Goal: Navigation & Orientation: Find specific page/section

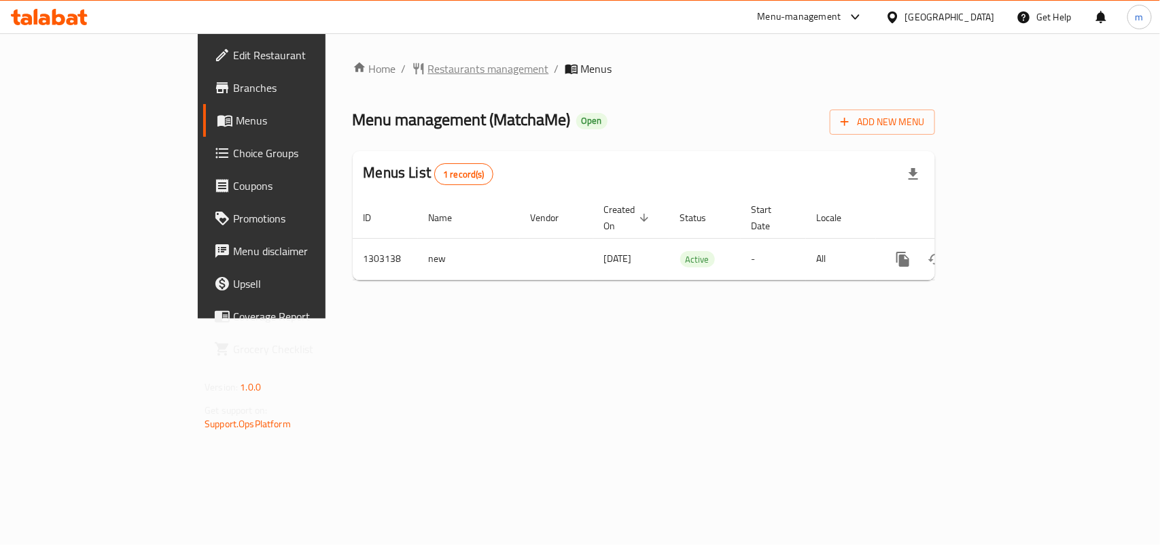
click at [428, 73] on span "Restaurants management" at bounding box center [488, 69] width 121 height 16
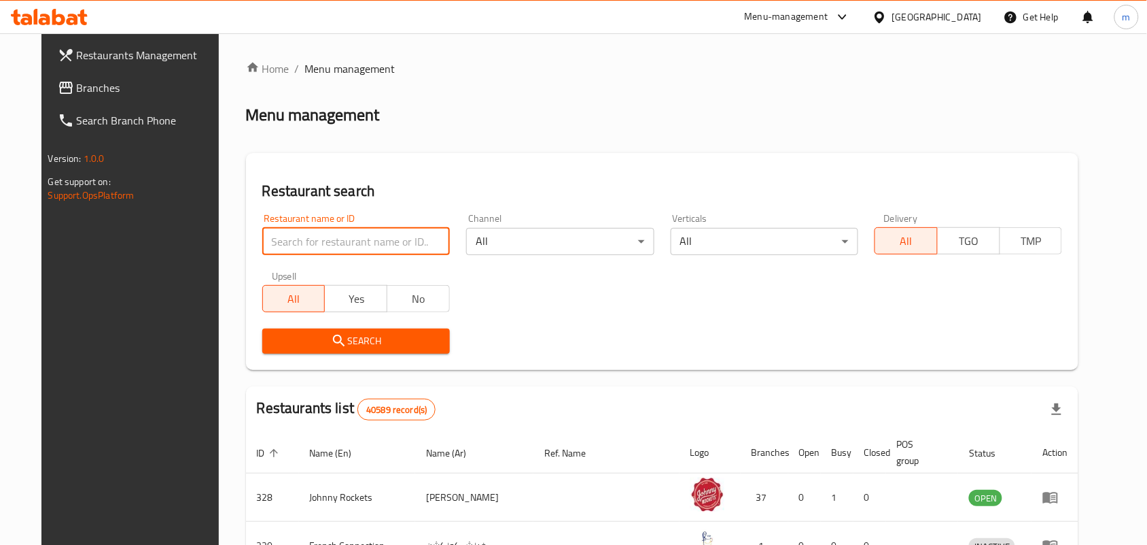
click at [324, 246] on input "search" at bounding box center [356, 241] width 188 height 27
paste input "702705"
type input "702705"
click button "Search" at bounding box center [356, 340] width 188 height 25
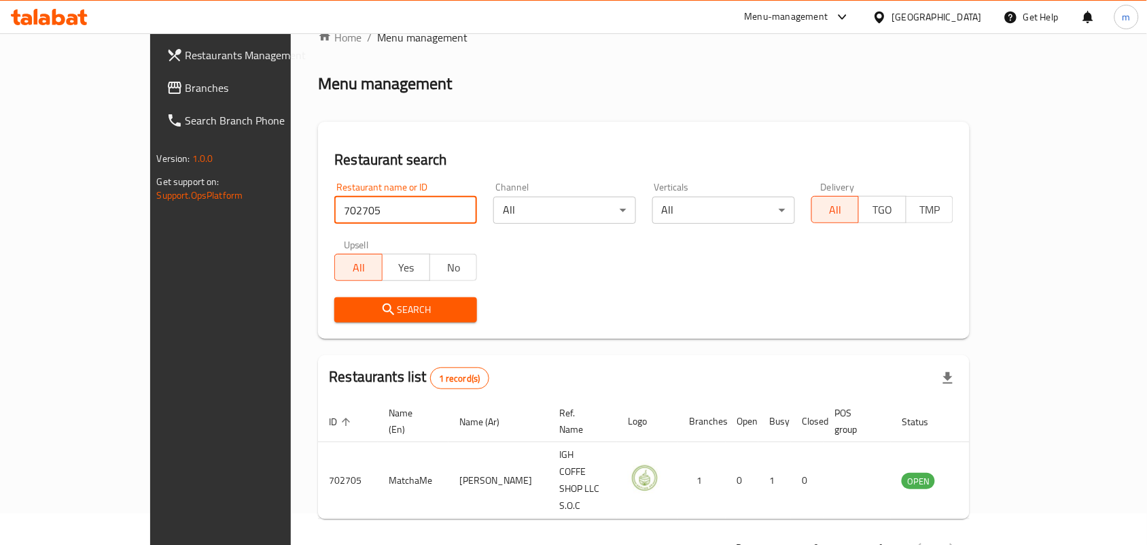
scroll to position [35, 0]
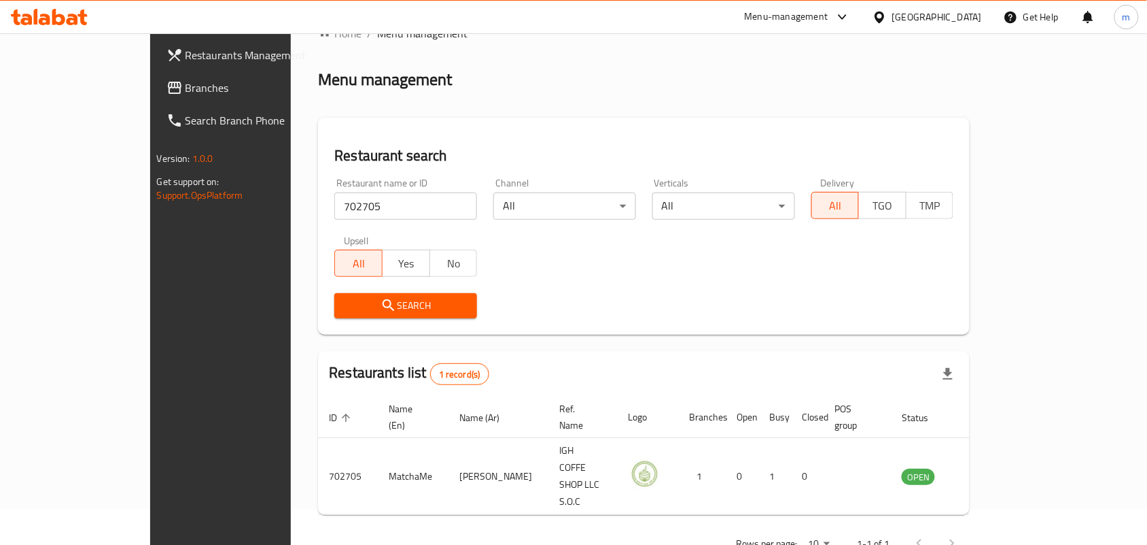
click at [919, 20] on div "[GEOGRAPHIC_DATA]" at bounding box center [938, 17] width 90 height 15
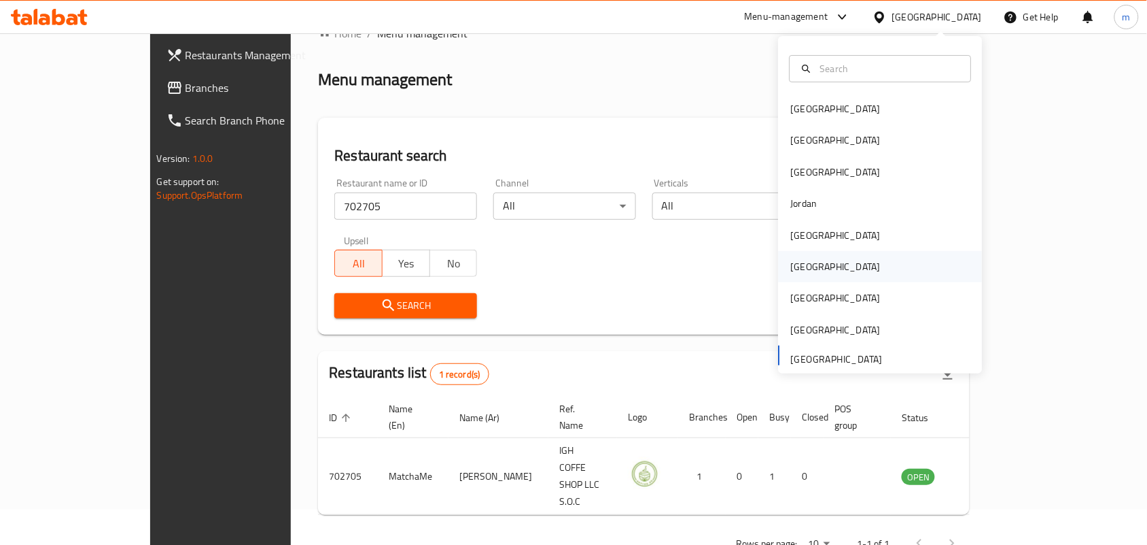
click at [799, 264] on div "Oman" at bounding box center [836, 266] width 90 height 15
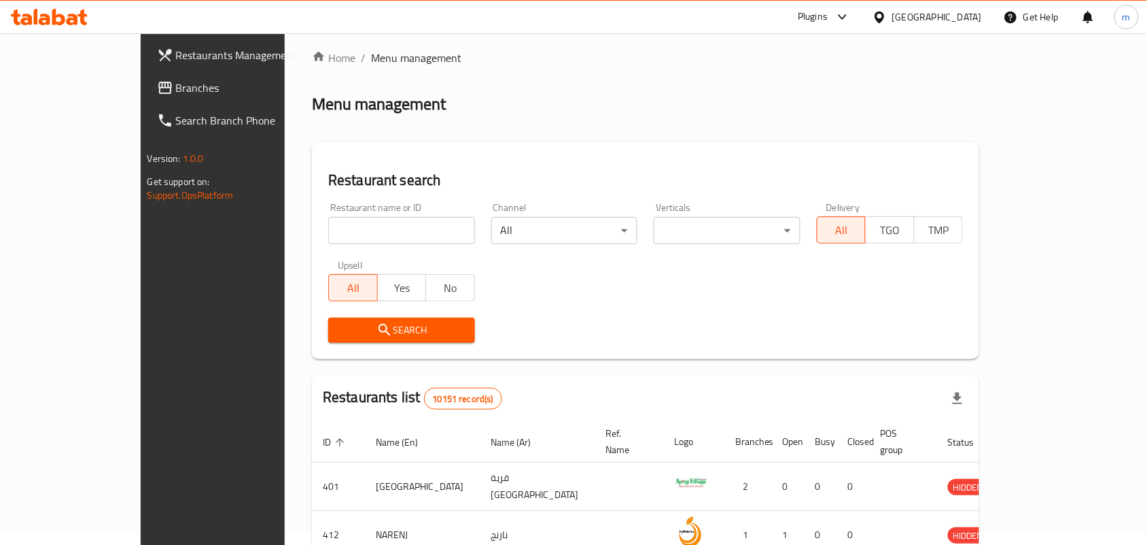
scroll to position [35, 0]
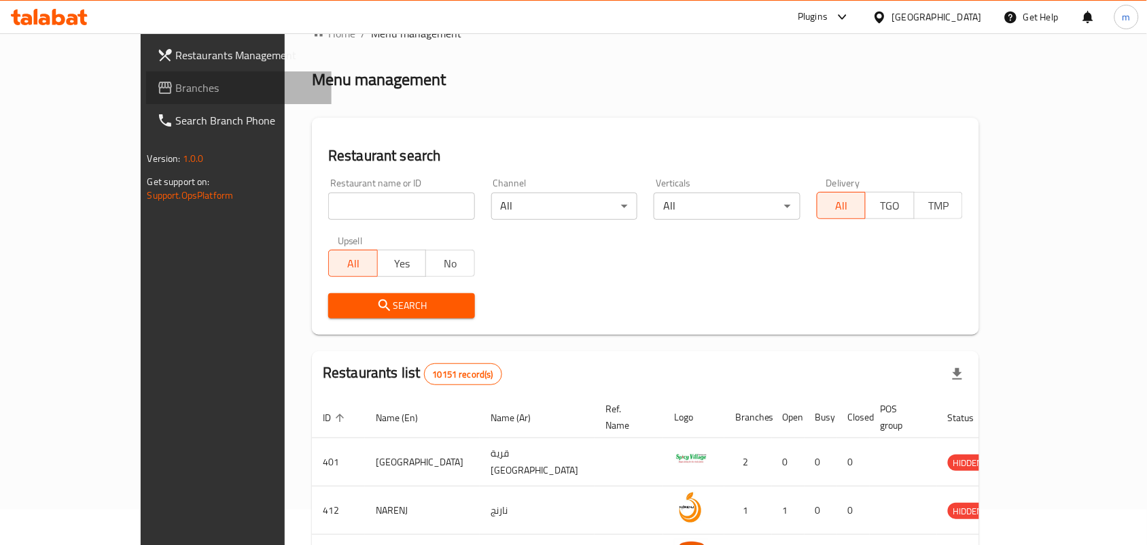
click at [176, 82] on span "Branches" at bounding box center [248, 88] width 145 height 16
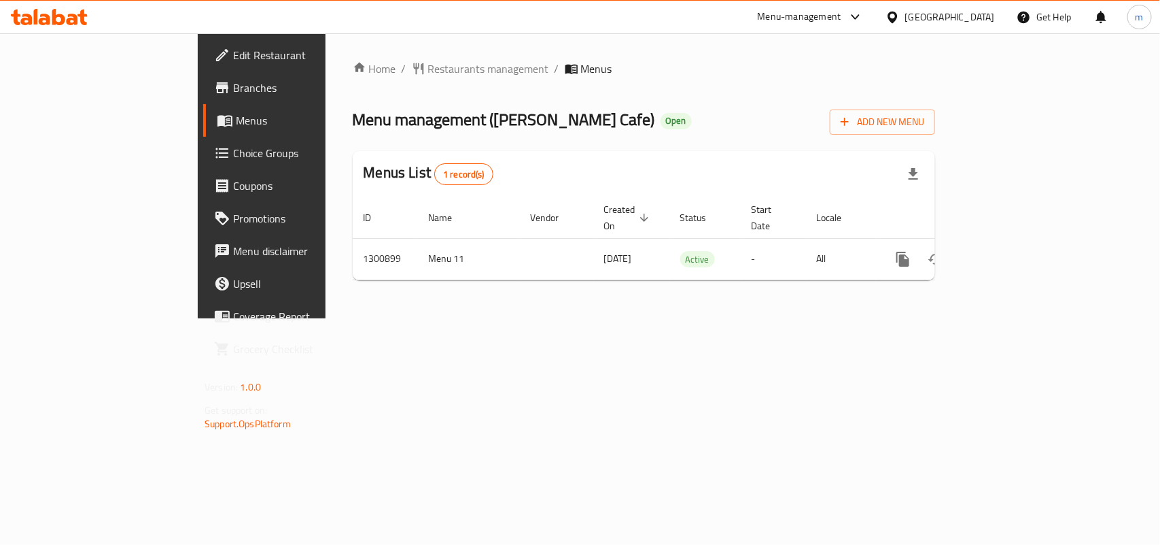
click at [971, 15] on div "Oman" at bounding box center [950, 17] width 90 height 15
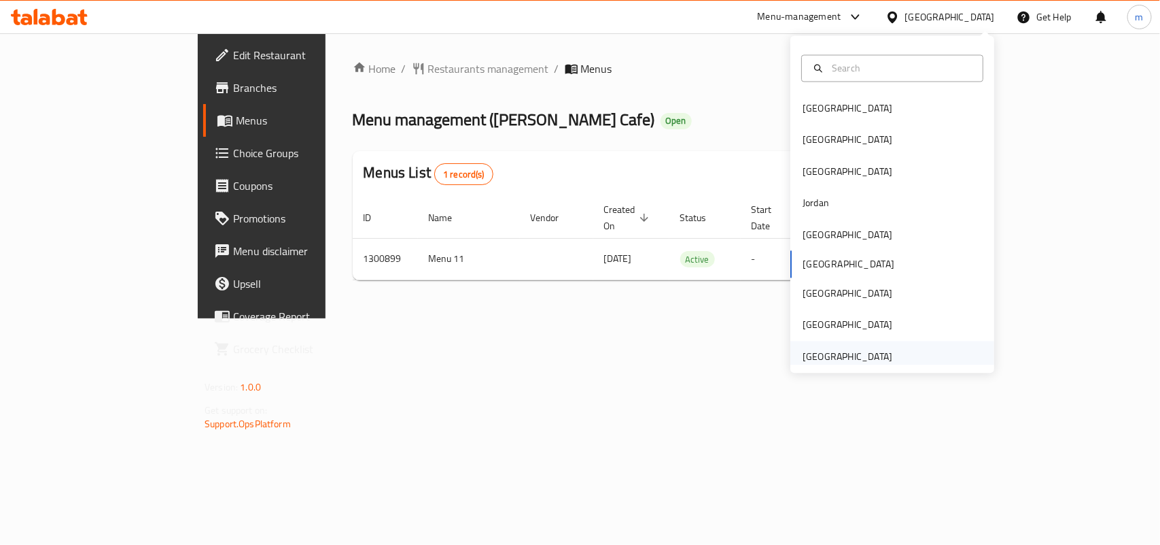
click at [813, 354] on div "United Arab Emirates" at bounding box center [848, 356] width 90 height 15
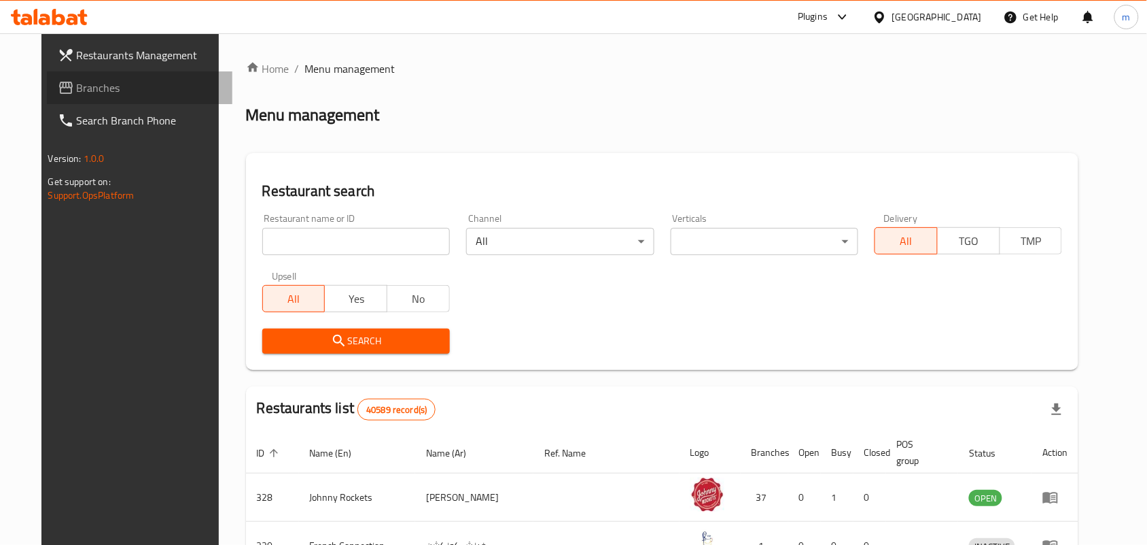
click at [77, 86] on span "Branches" at bounding box center [149, 88] width 145 height 16
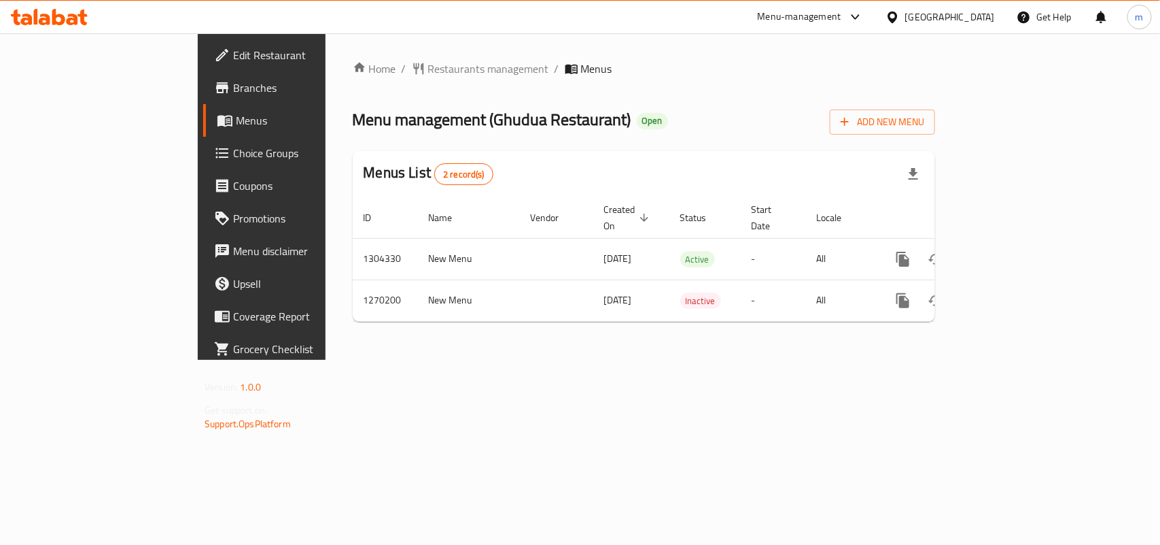
click at [956, 18] on div "[GEOGRAPHIC_DATA]" at bounding box center [950, 17] width 90 height 15
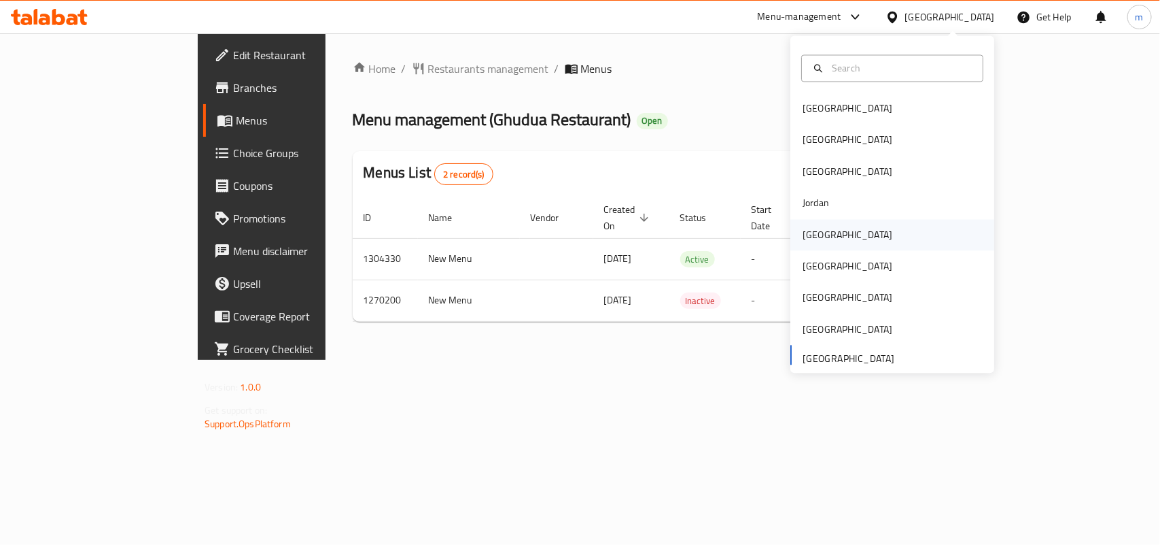
click at [803, 235] on div "[GEOGRAPHIC_DATA]" at bounding box center [848, 234] width 90 height 15
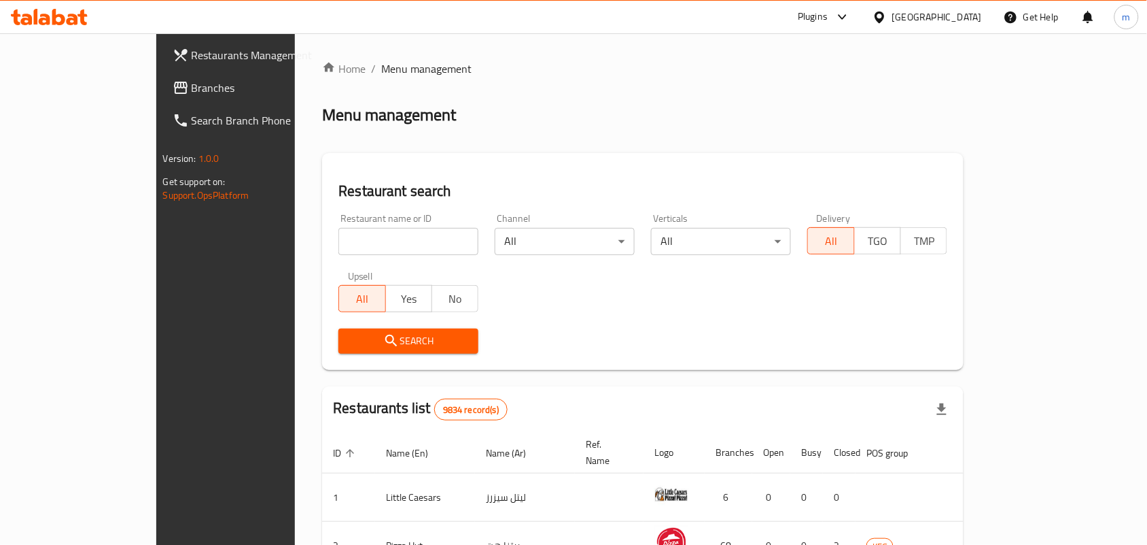
click at [192, 89] on span "Branches" at bounding box center [264, 88] width 145 height 16
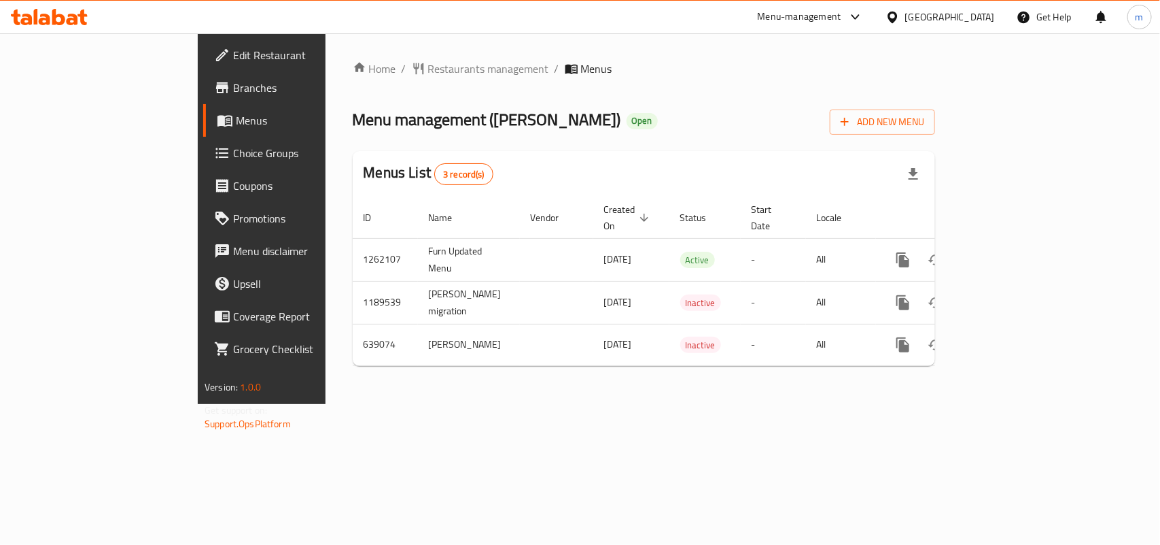
click at [973, 14] on div "[GEOGRAPHIC_DATA]" at bounding box center [950, 17] width 90 height 15
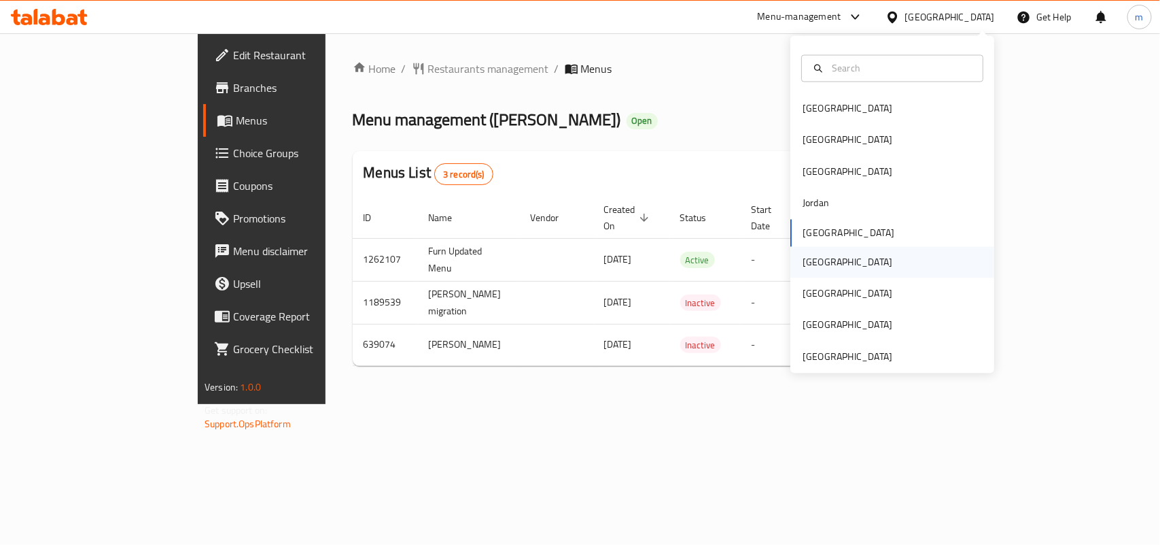
click at [810, 266] on div "[GEOGRAPHIC_DATA]" at bounding box center [848, 261] width 90 height 15
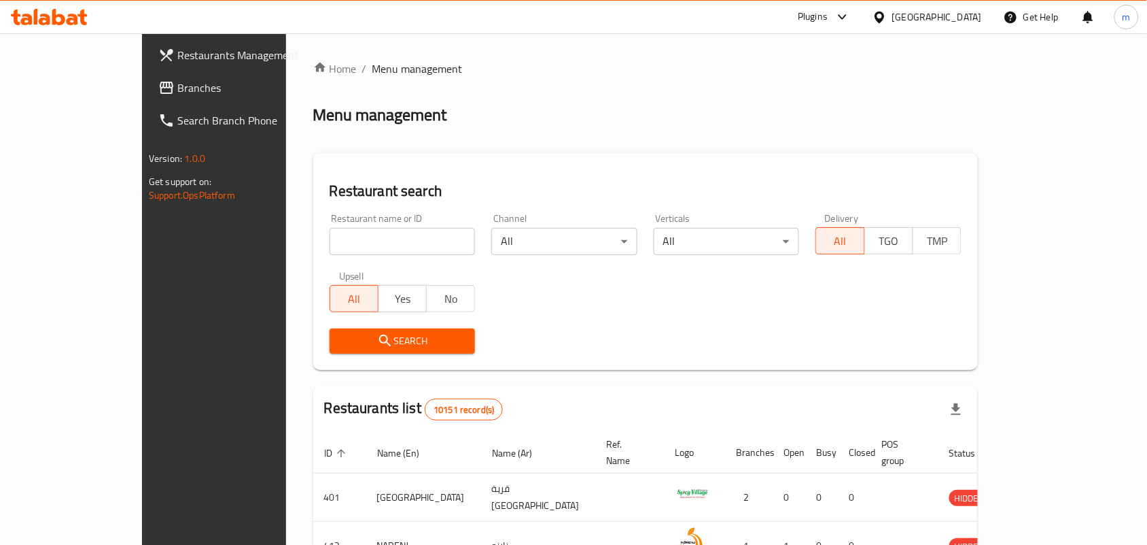
click at [177, 85] on span "Branches" at bounding box center [249, 88] width 145 height 16
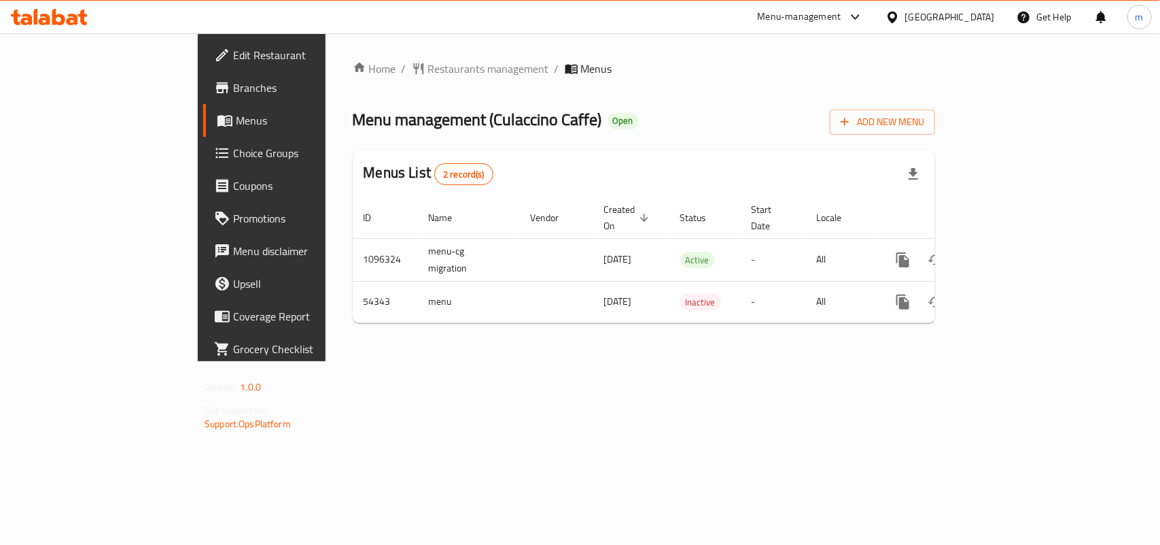
click at [978, 21] on div "[GEOGRAPHIC_DATA]" at bounding box center [950, 17] width 90 height 15
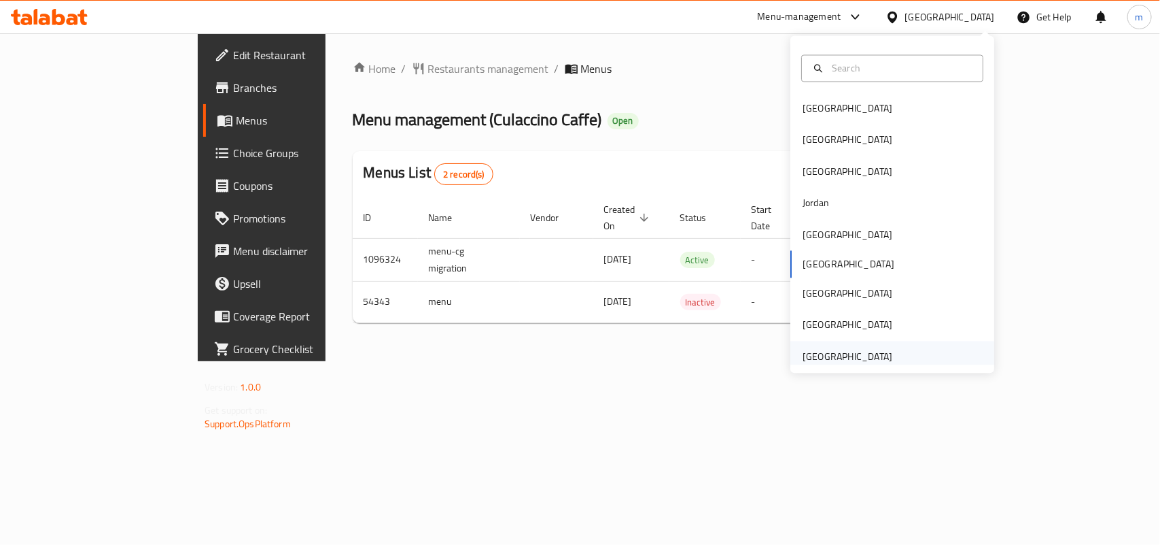
click at [840, 358] on div "[GEOGRAPHIC_DATA]" at bounding box center [848, 356] width 90 height 15
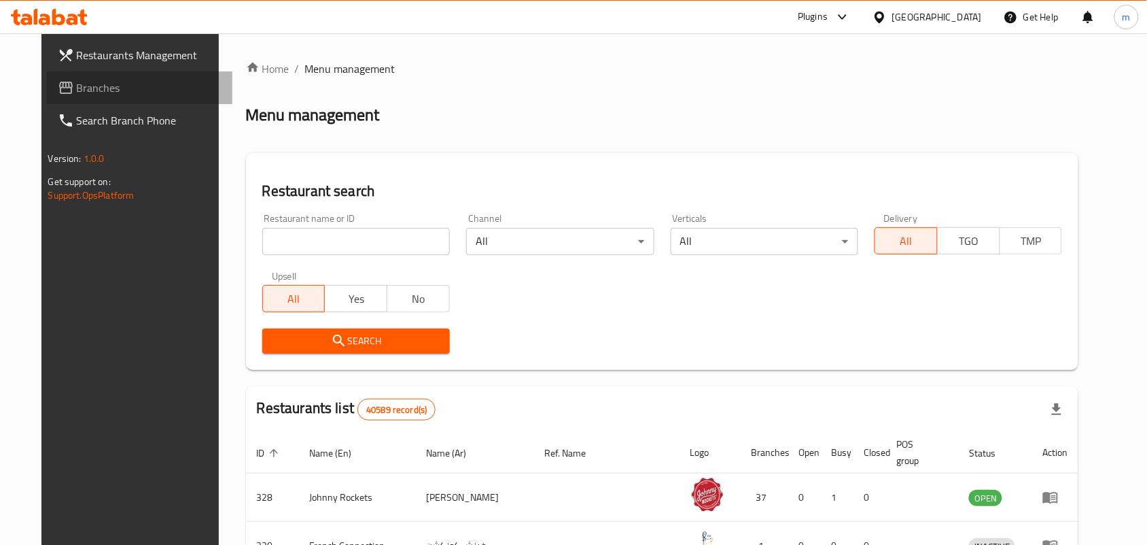
click at [84, 90] on span "Branches" at bounding box center [149, 88] width 145 height 16
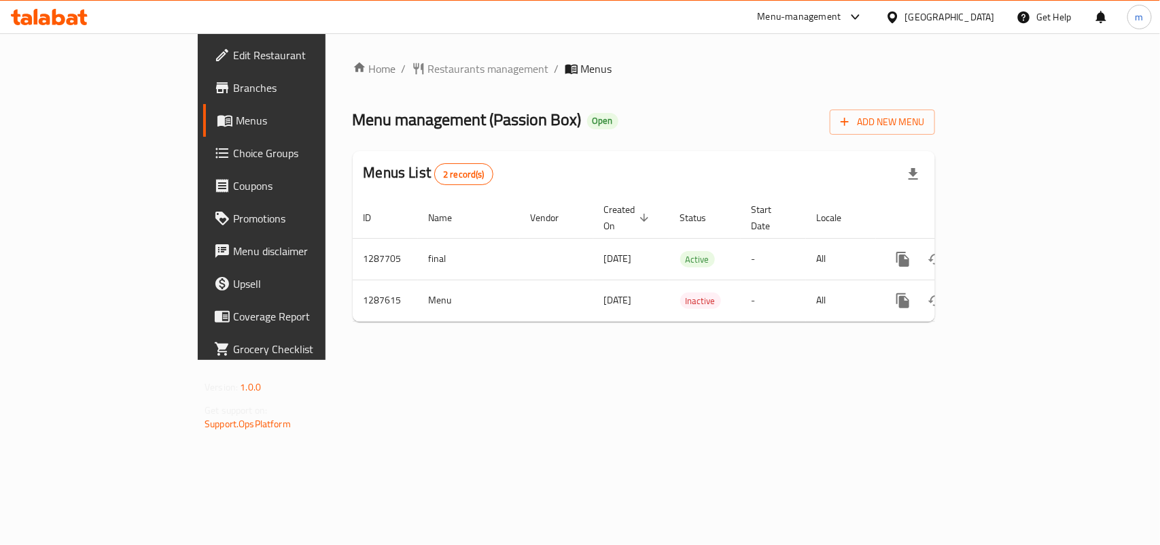
click at [925, 16] on div "[GEOGRAPHIC_DATA]" at bounding box center [950, 17] width 90 height 15
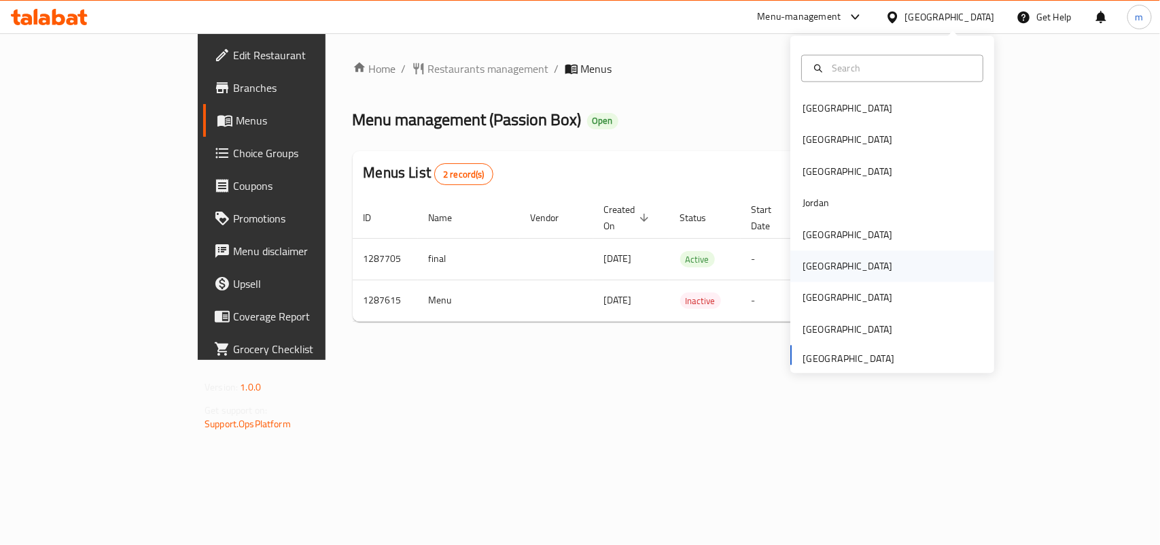
click at [795, 255] on div "[GEOGRAPHIC_DATA]" at bounding box center [847, 266] width 111 height 31
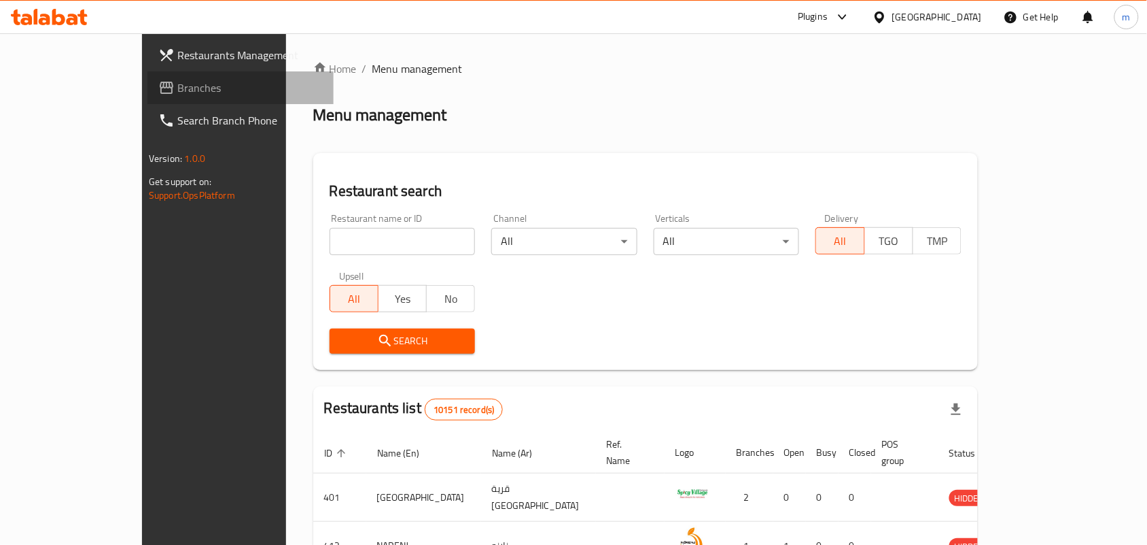
click at [177, 80] on span "Branches" at bounding box center [249, 88] width 145 height 16
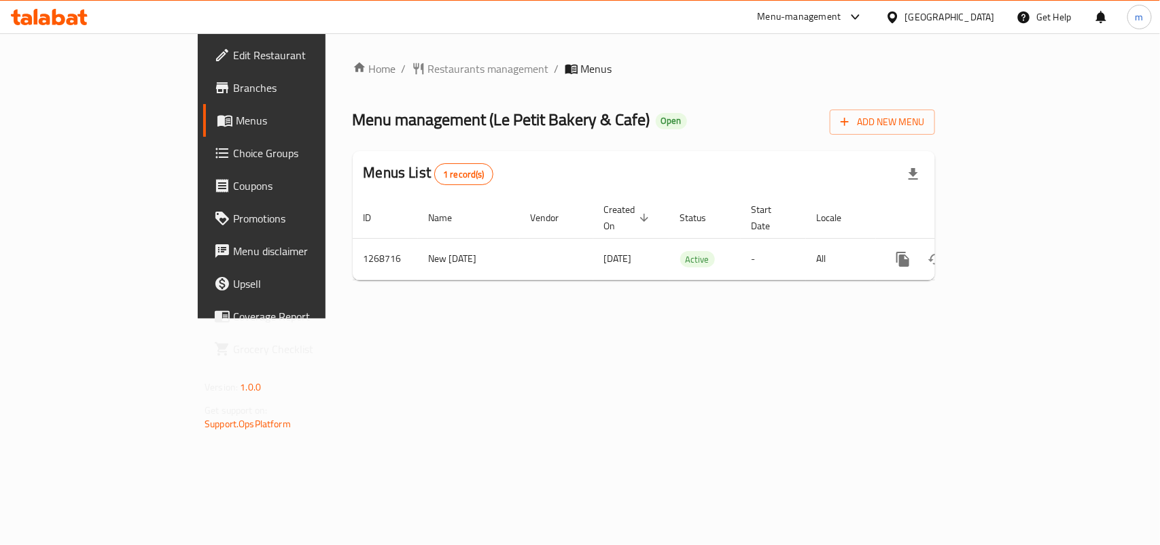
click at [980, 16] on div "[GEOGRAPHIC_DATA]" at bounding box center [950, 17] width 90 height 15
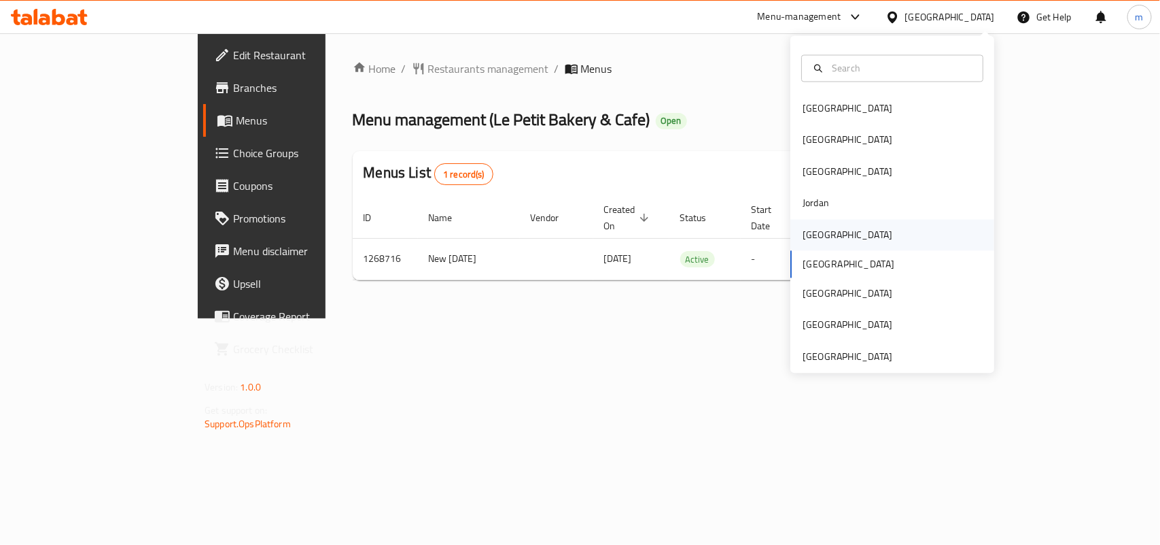
click at [824, 228] on div "[GEOGRAPHIC_DATA]" at bounding box center [847, 234] width 111 height 31
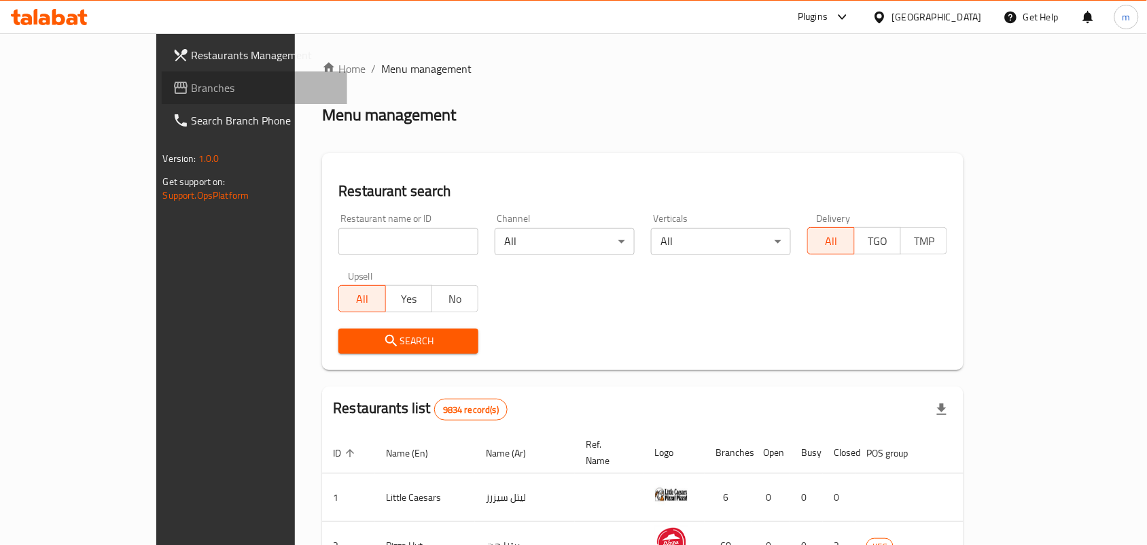
click at [162, 71] on link "Branches" at bounding box center [255, 87] width 186 height 33
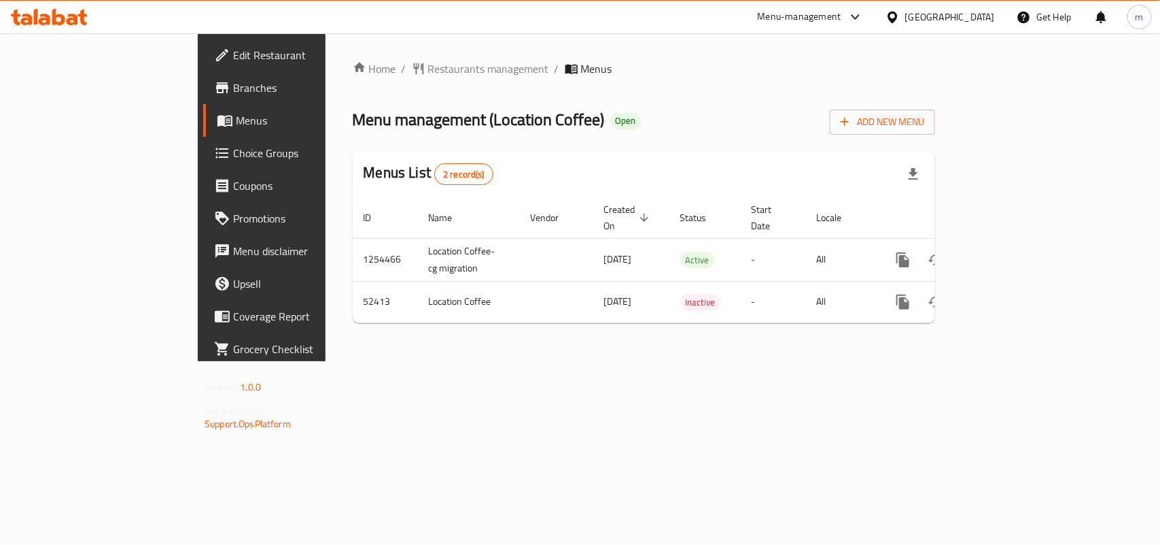
click at [976, 8] on div "Kuwait" at bounding box center [940, 17] width 131 height 33
click at [986, 14] on div "[GEOGRAPHIC_DATA]" at bounding box center [950, 17] width 90 height 15
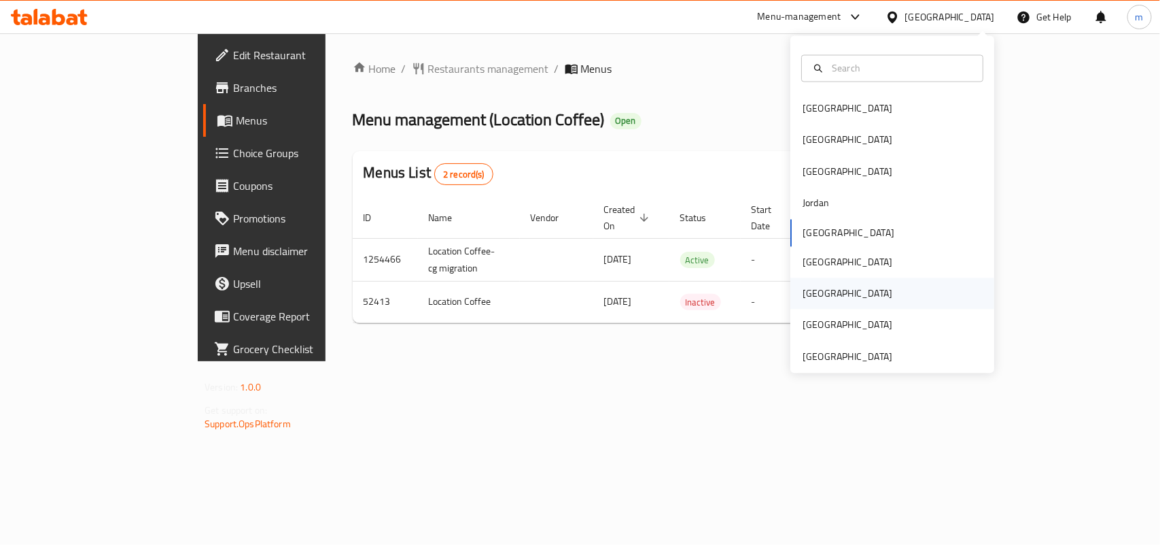
click at [792, 293] on div "Qatar" at bounding box center [847, 293] width 111 height 31
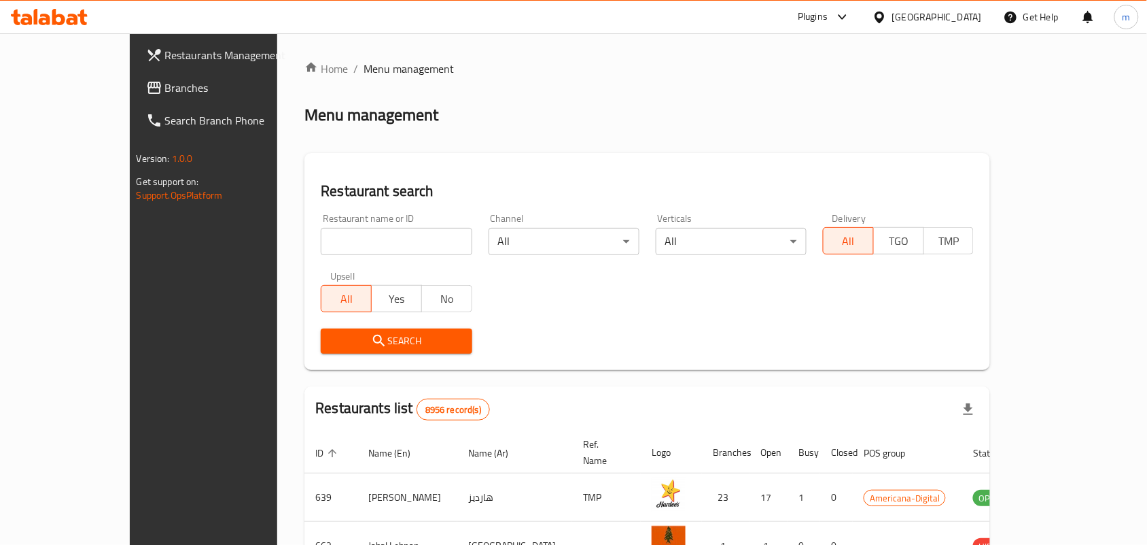
click at [165, 86] on span "Branches" at bounding box center [237, 88] width 145 height 16
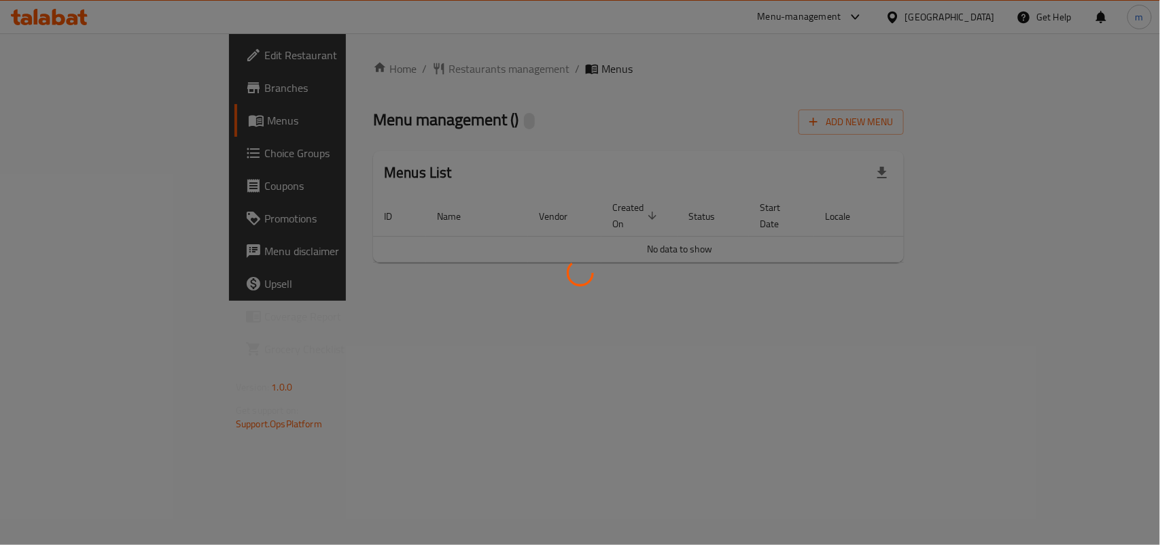
click at [962, 12] on div at bounding box center [580, 272] width 1160 height 545
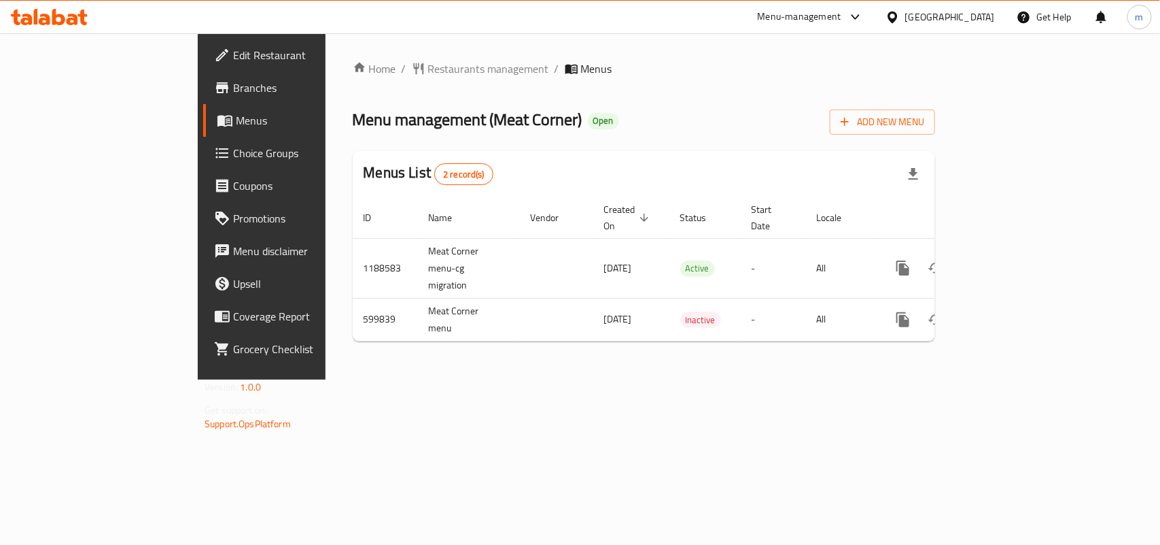
click at [897, 12] on icon at bounding box center [893, 17] width 10 height 12
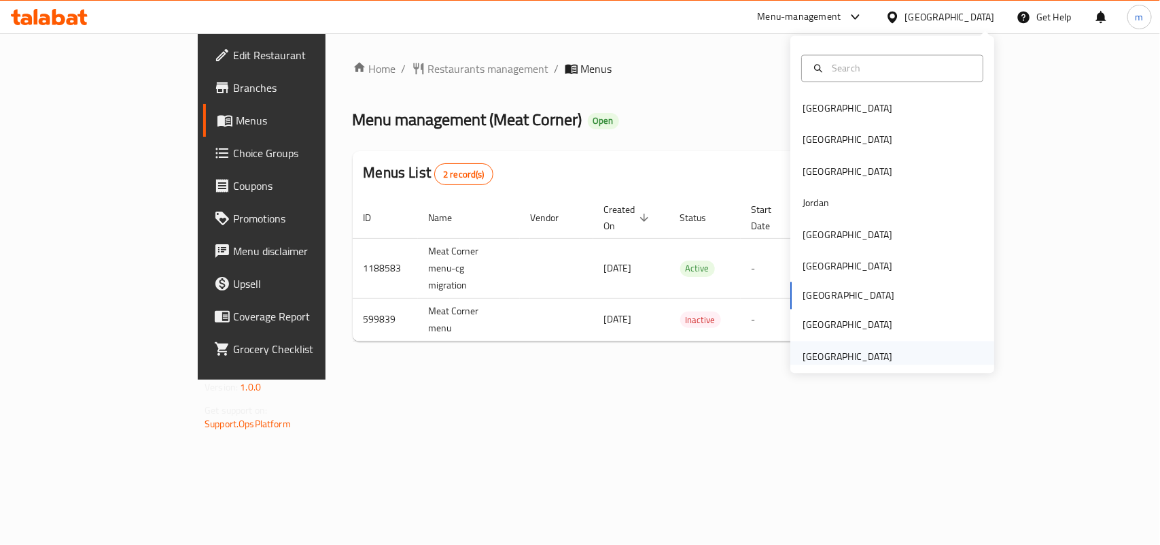
click at [803, 364] on div "United Arab Emirates" at bounding box center [848, 356] width 90 height 15
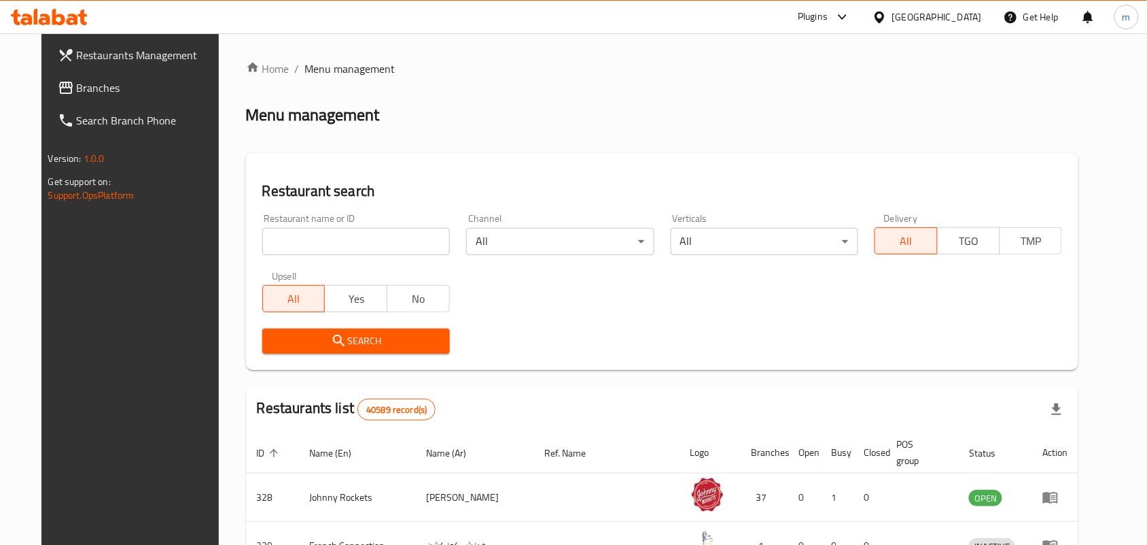
click at [114, 92] on span "Branches" at bounding box center [149, 88] width 145 height 16
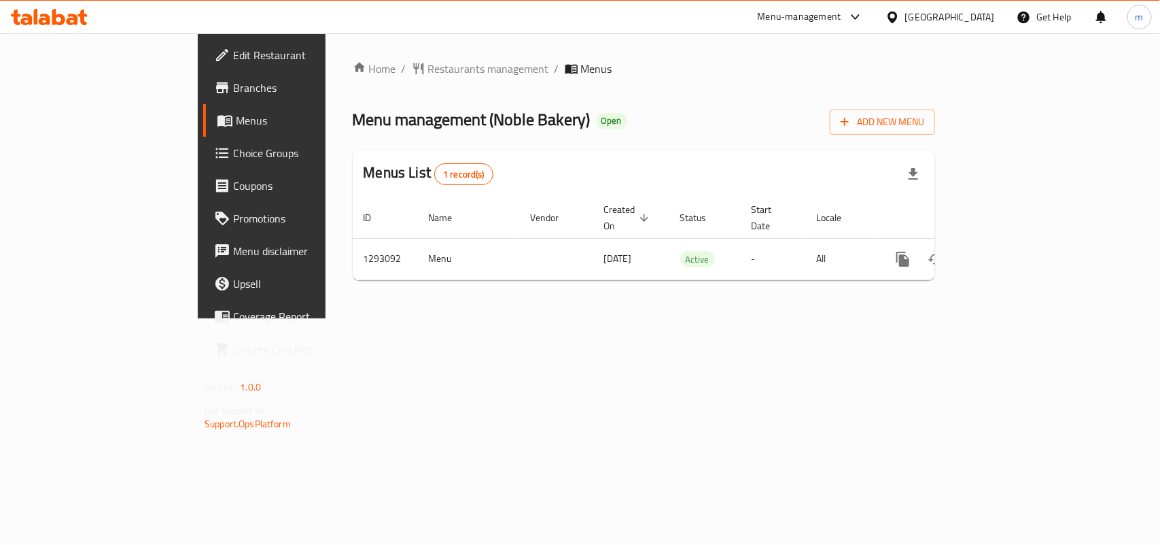
click at [929, 21] on div "[GEOGRAPHIC_DATA]" at bounding box center [950, 17] width 90 height 15
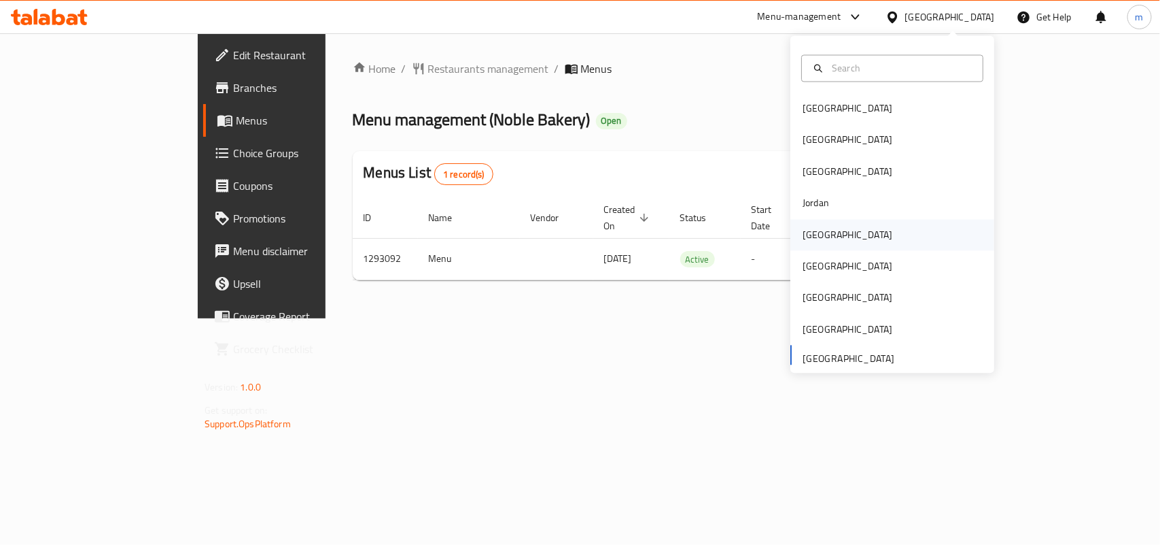
click at [814, 240] on div "[GEOGRAPHIC_DATA]" at bounding box center [848, 234] width 90 height 15
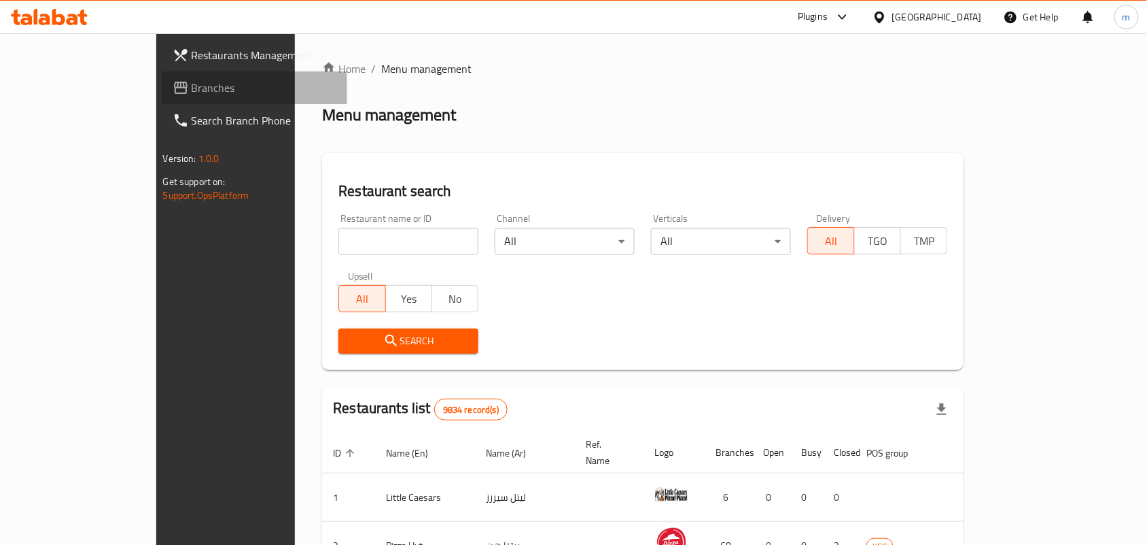
click at [192, 95] on span "Branches" at bounding box center [264, 88] width 145 height 16
